Goal: Task Accomplishment & Management: Manage account settings

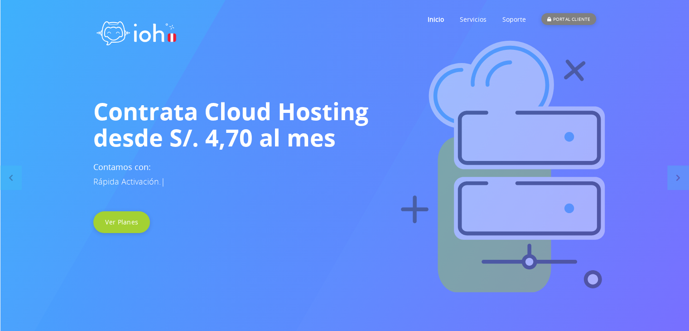
click at [562, 19] on div "PORTAL CLIENTE" at bounding box center [568, 19] width 54 height 12
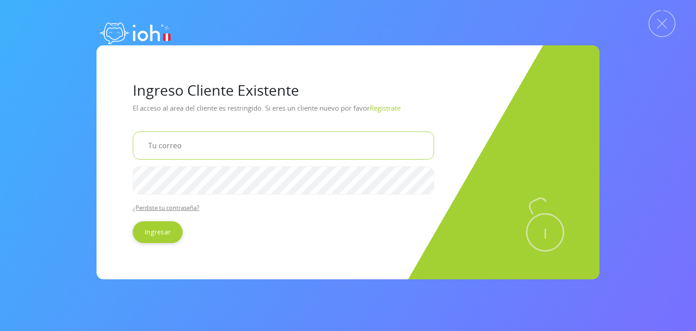
click at [187, 149] on input "email" at bounding box center [283, 145] width 301 height 28
type input "felixdiazdigitaltv@gmail.com"
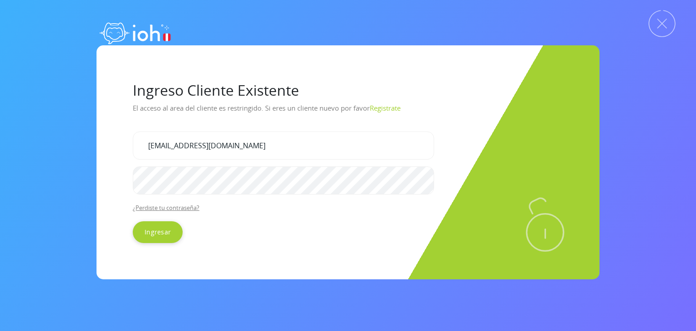
click at [163, 243] on div "Ingreso Cliente Existente El acceso al area del cliente es restringido. Si eres…" at bounding box center [347, 162] width 503 height 234
click at [169, 239] on input "Ingresar" at bounding box center [158, 232] width 50 height 22
